Goal: Communication & Community: Answer question/provide support

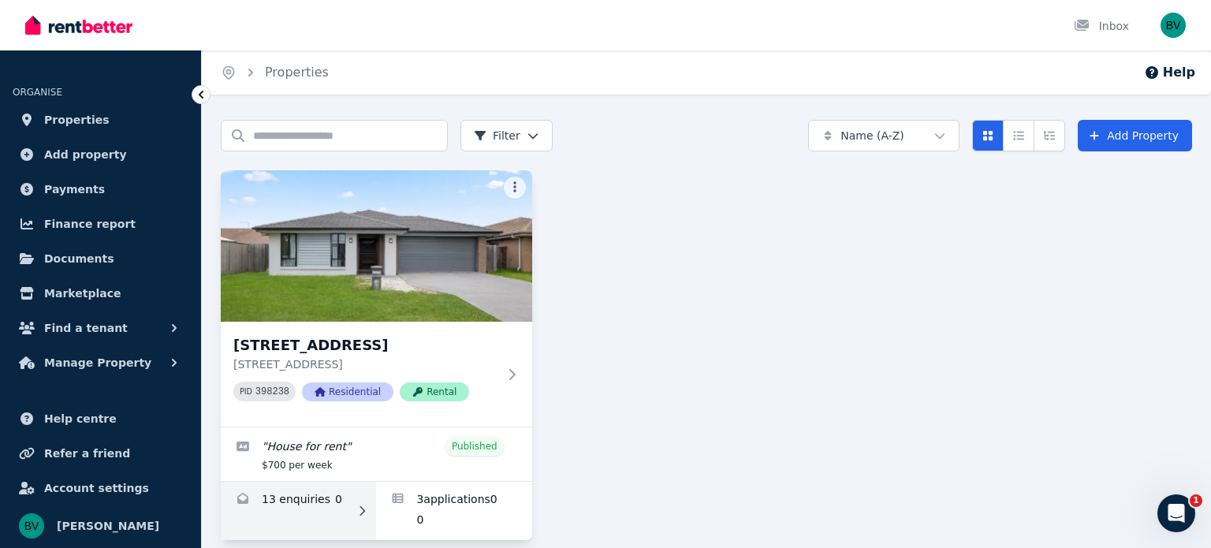
click at [315, 505] on link "Enquiries for 7 Wicker Rd, Park Ridge" at bounding box center [298, 511] width 155 height 58
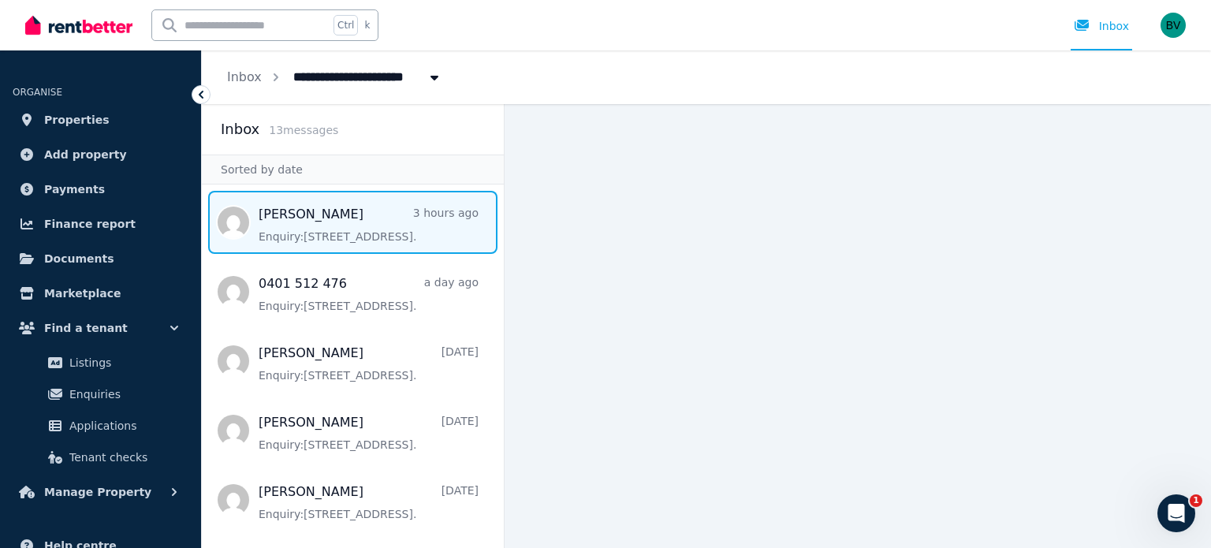
click at [439, 235] on span "Message list" at bounding box center [353, 222] width 302 height 63
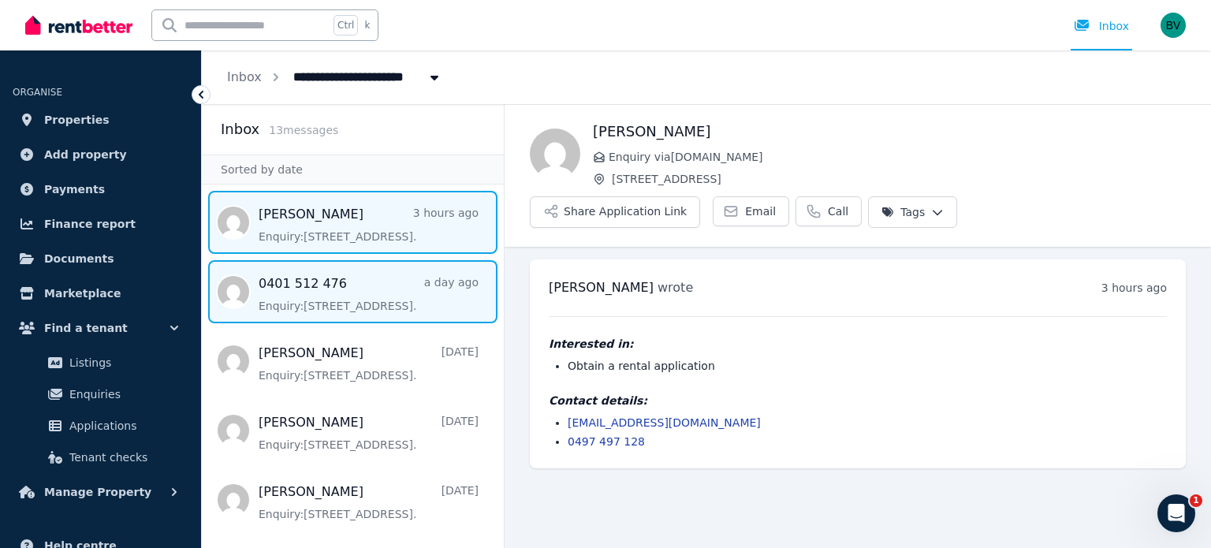
click at [382, 302] on span "Message list" at bounding box center [353, 291] width 302 height 63
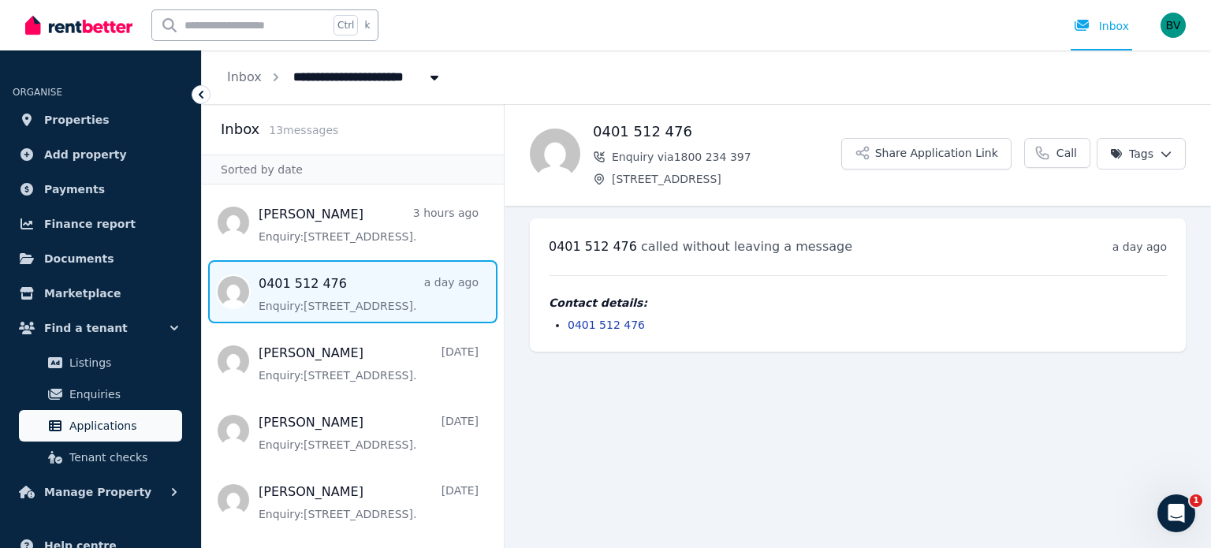
click at [100, 420] on span "Applications" at bounding box center [122, 425] width 106 height 19
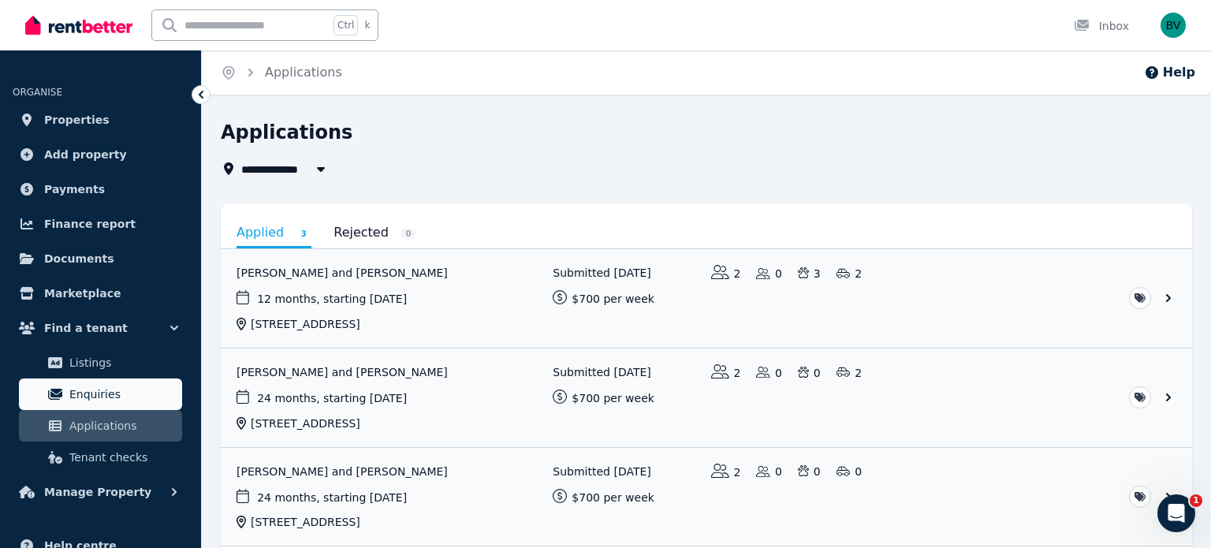
click at [145, 394] on span "Enquiries" at bounding box center [122, 394] width 106 height 19
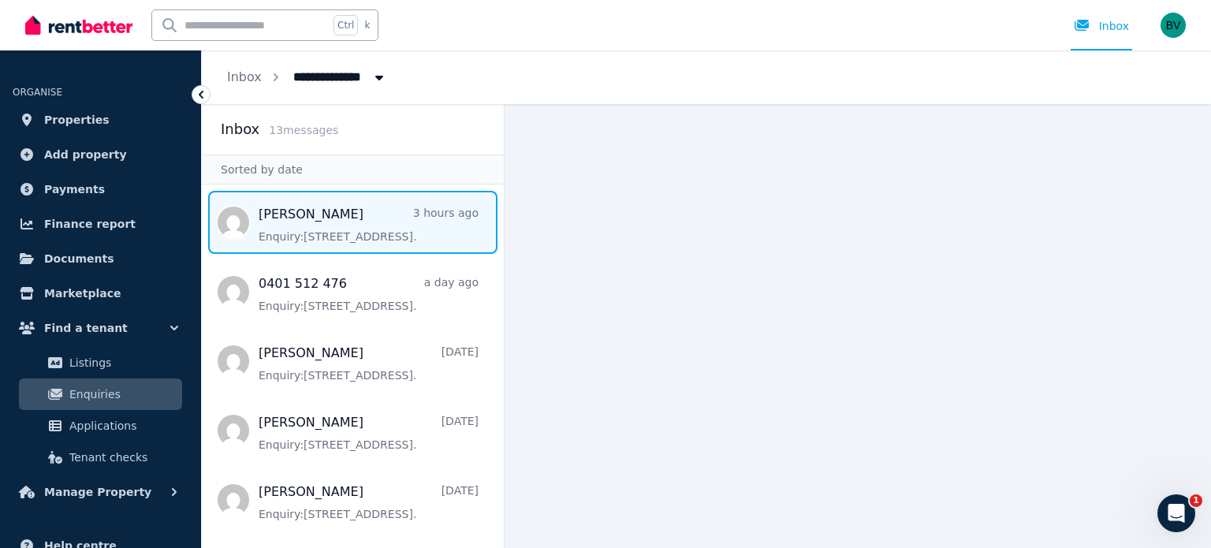
click at [454, 230] on span "Message list" at bounding box center [353, 222] width 302 height 63
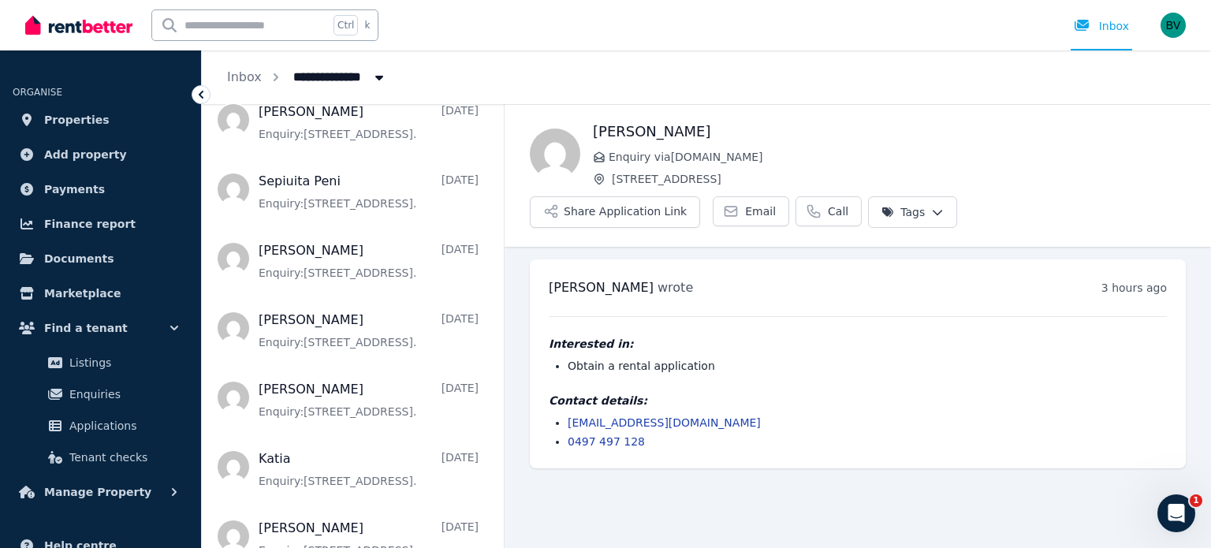
scroll to position [544, 0]
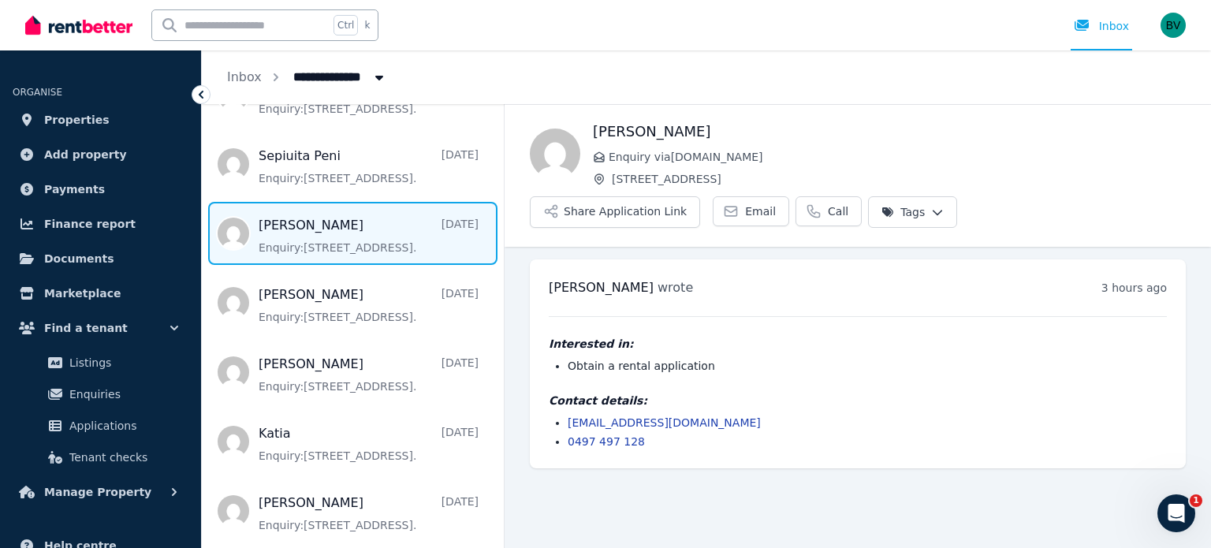
click at [419, 249] on span "Message list" at bounding box center [353, 233] width 302 height 63
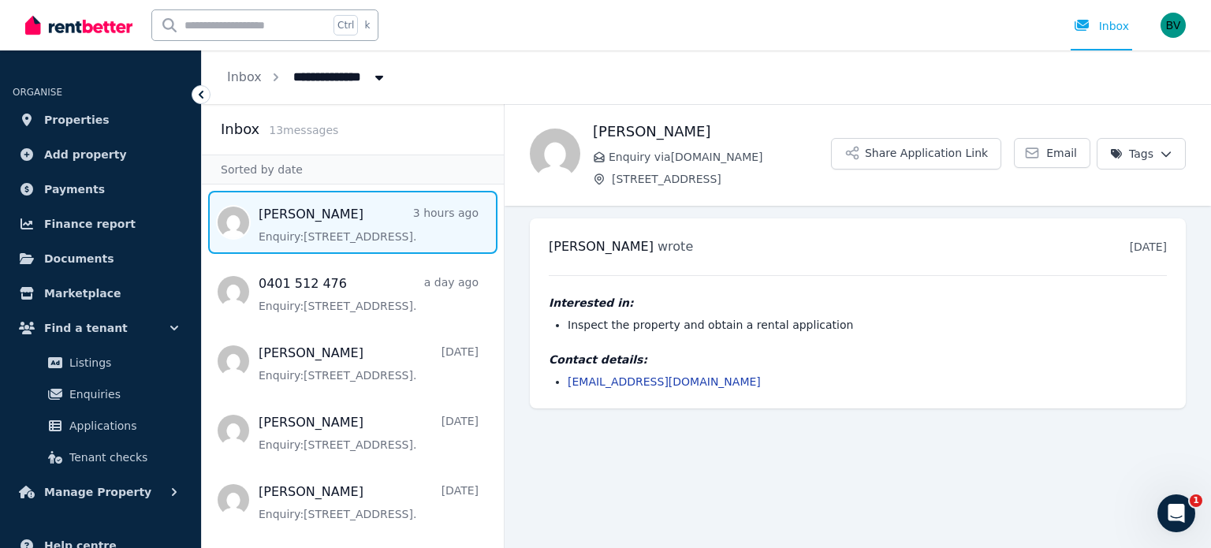
click at [427, 229] on span "Message list" at bounding box center [353, 222] width 302 height 63
